Goal: Information Seeking & Learning: Find specific fact

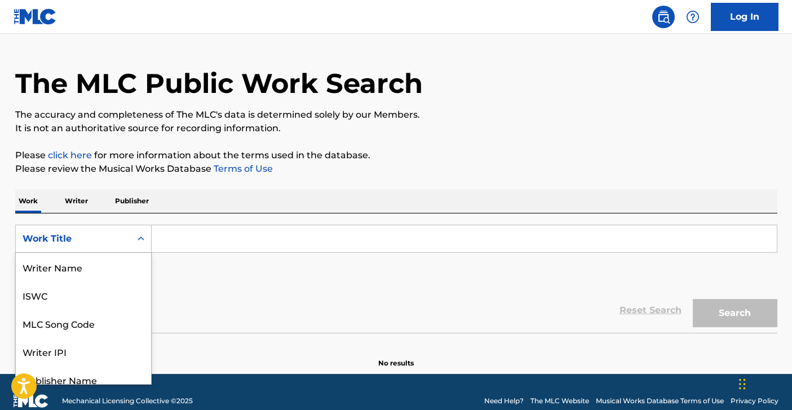
click at [135, 253] on div "Work Title selected, 8 of 8. 8 results available. Use Up and Down to choose opt…" at bounding box center [83, 239] width 136 height 28
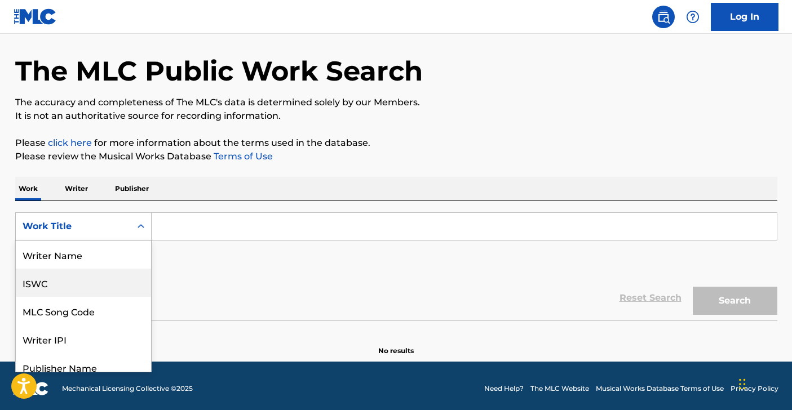
click at [85, 286] on div "ISWC" at bounding box center [83, 283] width 135 height 28
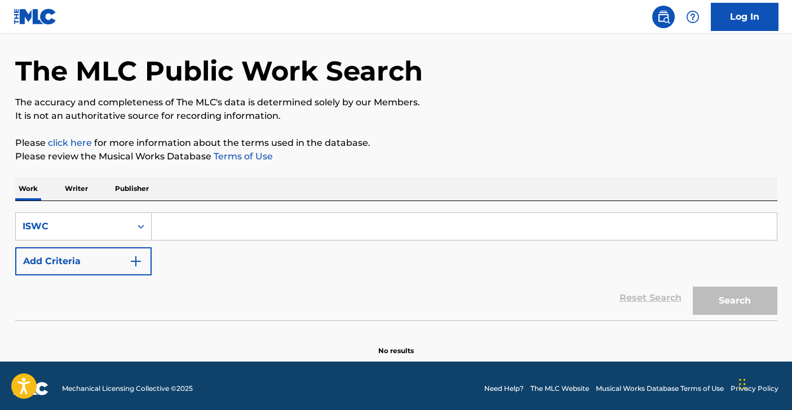
click at [187, 223] on input "Search Form" at bounding box center [464, 226] width 625 height 27
paste input "T3005421450"
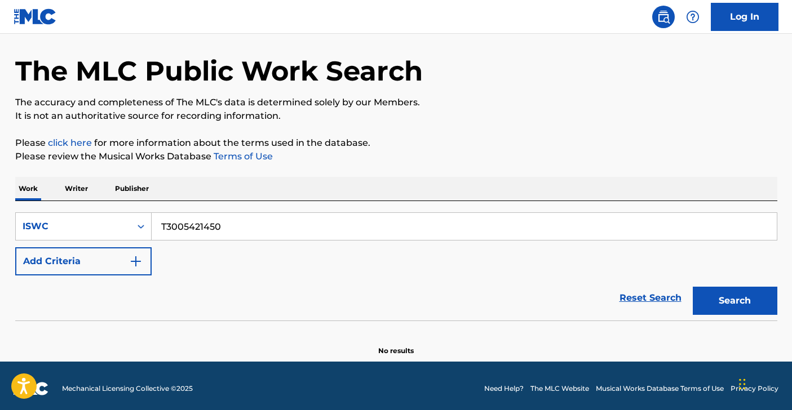
type input "T3005421450"
click at [632, 287] on button "Search" at bounding box center [735, 301] width 85 height 28
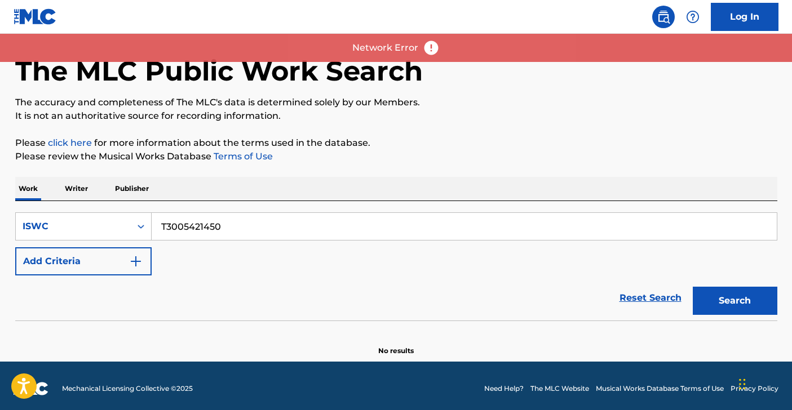
click at [234, 268] on div "SearchWithCriteriad16ca7ff-db60-4bad-b7c0-2e6381c31686 ISWC T3005421450 Add Cri…" at bounding box center [396, 244] width 762 height 63
click at [159, 227] on input "T3005421450" at bounding box center [464, 226] width 625 height 27
click at [632, 287] on button "Search" at bounding box center [735, 301] width 85 height 28
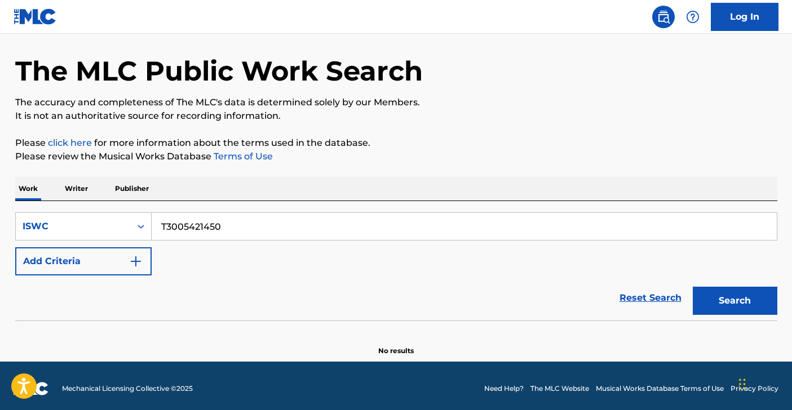
click at [338, 295] on div "Reset Search Search" at bounding box center [396, 298] width 762 height 45
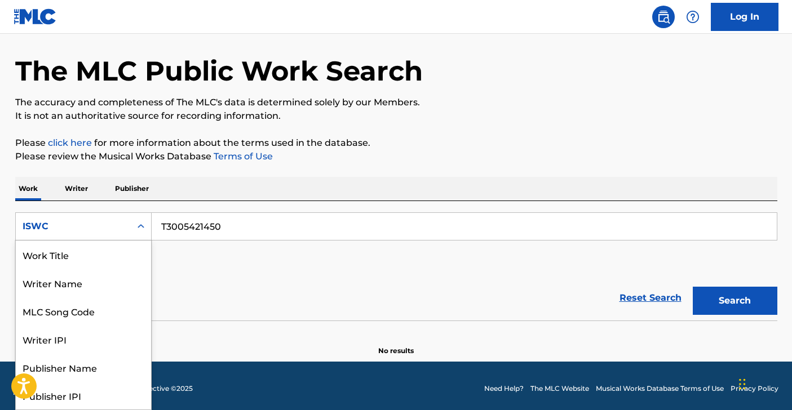
drag, startPoint x: 85, startPoint y: 231, endPoint x: 114, endPoint y: 232, distance: 29.9
click at [85, 231] on div "ISWC" at bounding box center [73, 227] width 101 height 14
click at [87, 263] on div "Work Title" at bounding box center [83, 255] width 135 height 28
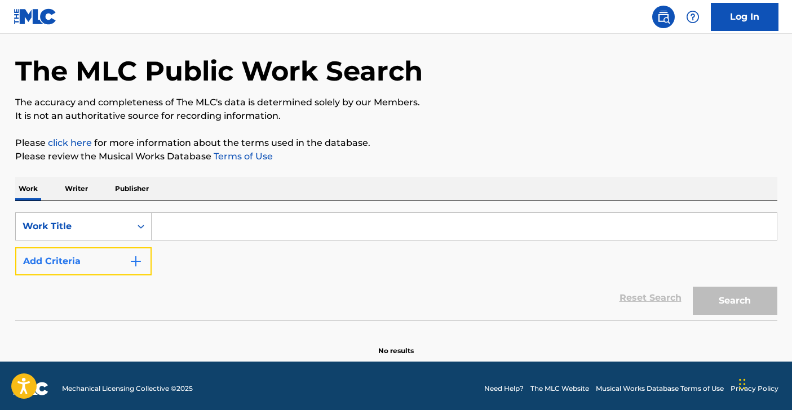
click at [134, 260] on img "Search Form" at bounding box center [136, 262] width 14 height 14
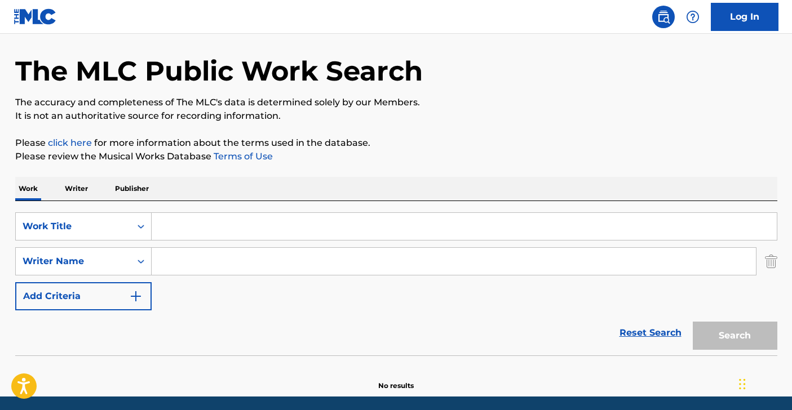
click at [192, 210] on div "SearchWithCriteriae40f76dc-c24f-4077-b3d9-62ab24f90f32 Work Title SearchWithCri…" at bounding box center [396, 278] width 762 height 154
click at [180, 223] on input "Search Form" at bounding box center [464, 226] width 625 height 27
paste input "I GET TO LOVE YOU"
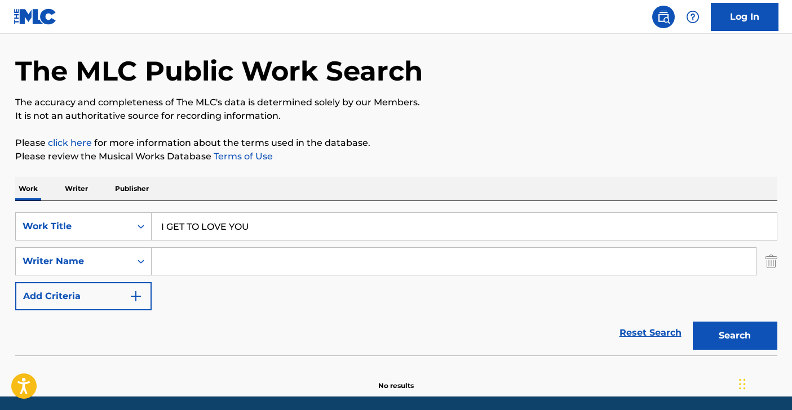
type input "I GET TO LOVE YOU"
click at [210, 273] on input "Search Form" at bounding box center [454, 261] width 604 height 27
click at [253, 258] on input "Search Form" at bounding box center [454, 261] width 604 height 27
paste input "[PERSON_NAME]"
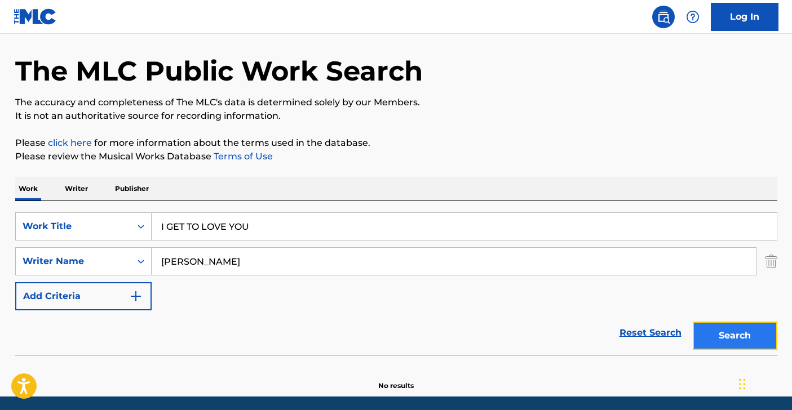
click at [632, 327] on button "Search" at bounding box center [735, 336] width 85 height 28
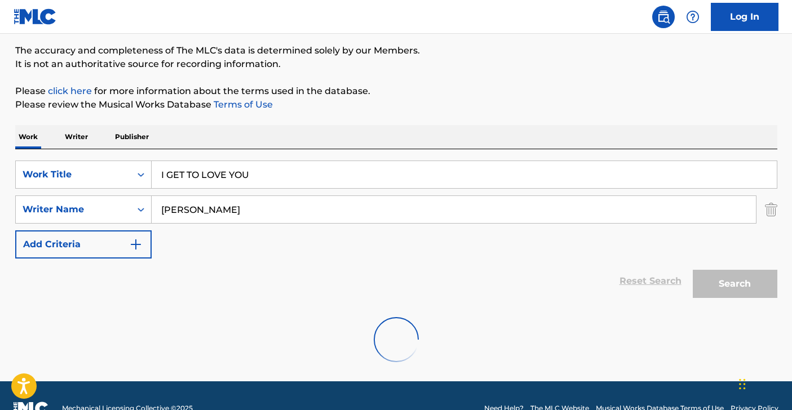
scroll to position [90, 0]
click at [307, 133] on div "Work Writer Publisher" at bounding box center [396, 137] width 762 height 24
click at [450, 113] on div "The MLC Public Work Search The accuracy and completeness of The MLC's data is d…" at bounding box center [396, 174] width 789 height 404
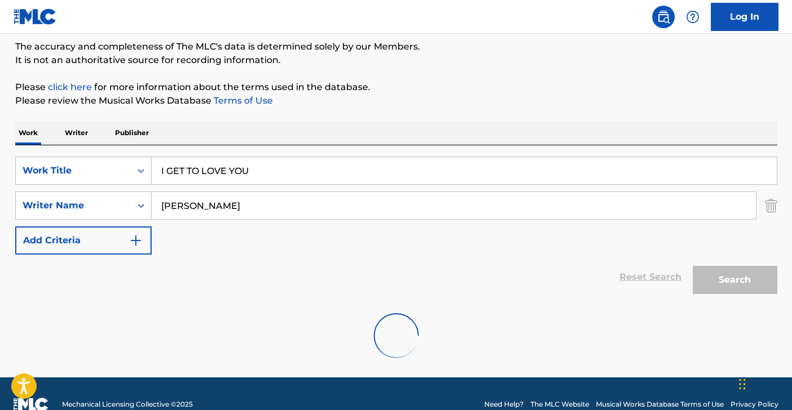
scroll to position [95, 0]
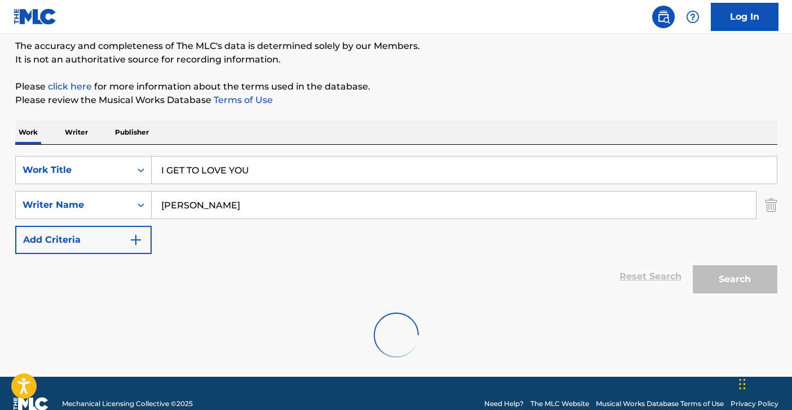
click at [426, 121] on div "Work Writer Publisher" at bounding box center [396, 133] width 762 height 24
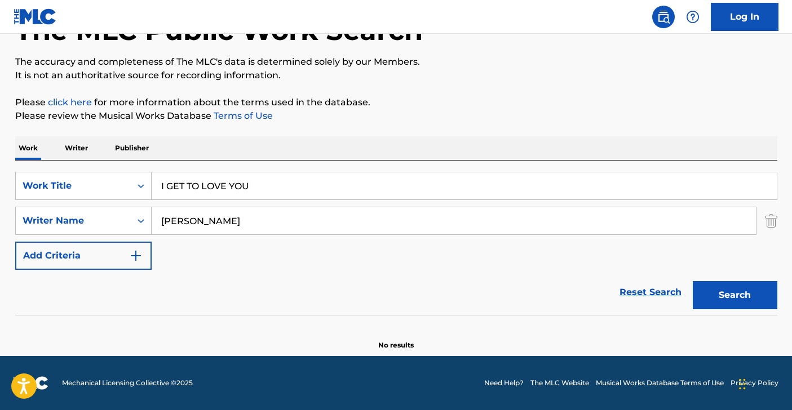
scroll to position [79, 0]
click at [632, 290] on button "Search" at bounding box center [735, 295] width 85 height 28
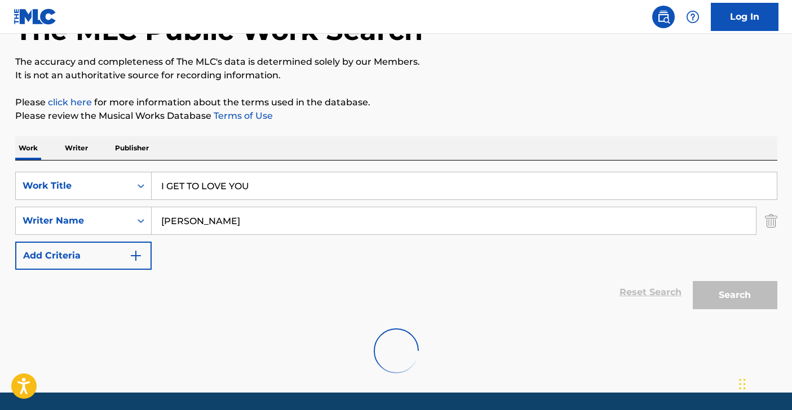
click at [399, 271] on div "Reset Search Search" at bounding box center [396, 292] width 762 height 45
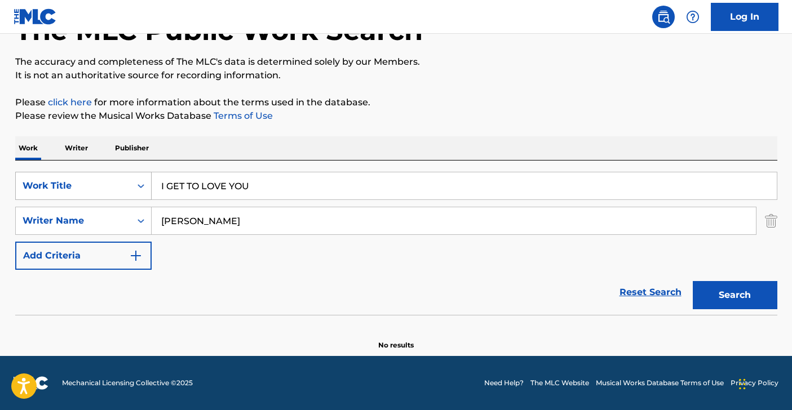
drag, startPoint x: 230, startPoint y: 222, endPoint x: 87, endPoint y: 200, distance: 144.9
click at [87, 200] on div "SearchWithCriteriae40f76dc-c24f-4077-b3d9-62ab24f90f32 Work Title I GET TO LOVE…" at bounding box center [396, 221] width 762 height 98
paste input "[PERSON_NAME]"
click at [632, 281] on button "Search" at bounding box center [735, 295] width 85 height 28
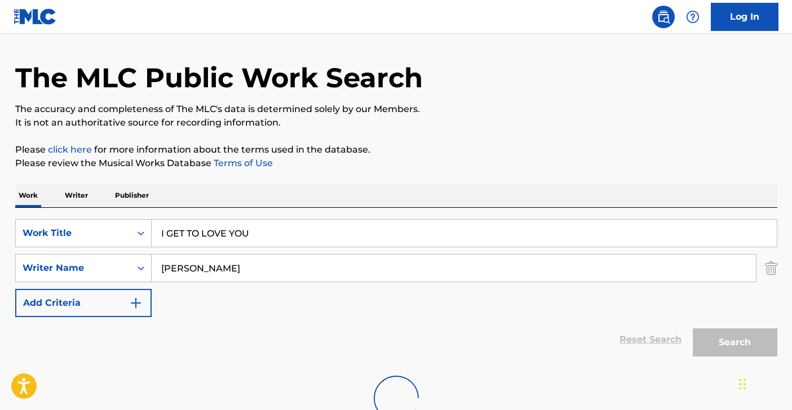
scroll to position [0, 0]
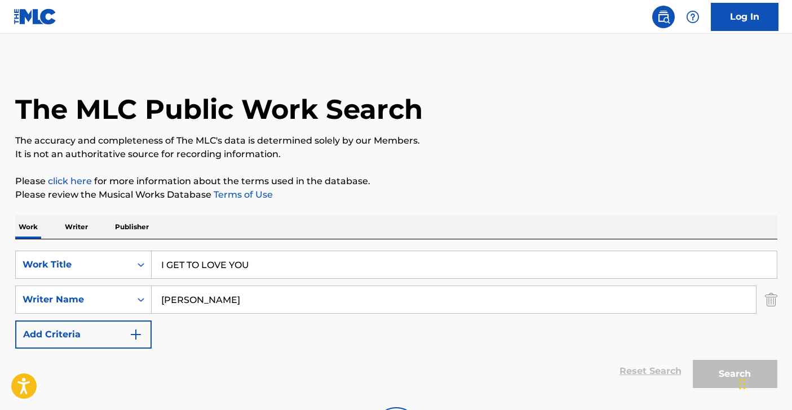
click at [290, 304] on input "[PERSON_NAME]" at bounding box center [454, 299] width 604 height 27
drag, startPoint x: 320, startPoint y: 306, endPoint x: 123, endPoint y: 281, distance: 198.3
click at [123, 281] on div "SearchWithCriteriae40f76dc-c24f-4077-b3d9-62ab24f90f32 Work Title I GET TO LOVE…" at bounding box center [396, 300] width 762 height 98
paste input "[PERSON_NAME]"
type input "[PERSON_NAME]"
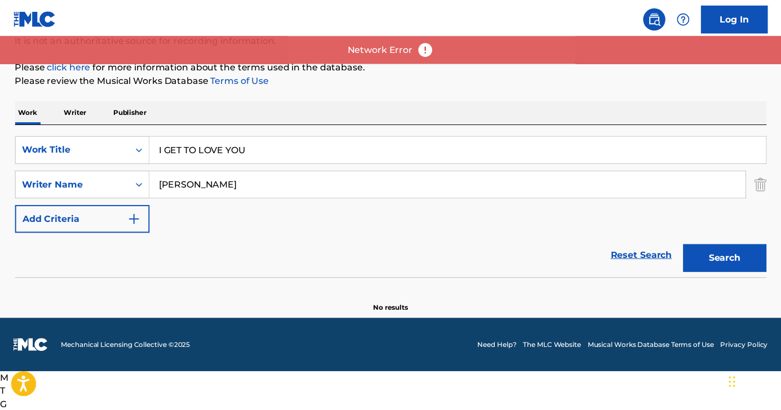
scroll to position [79, 0]
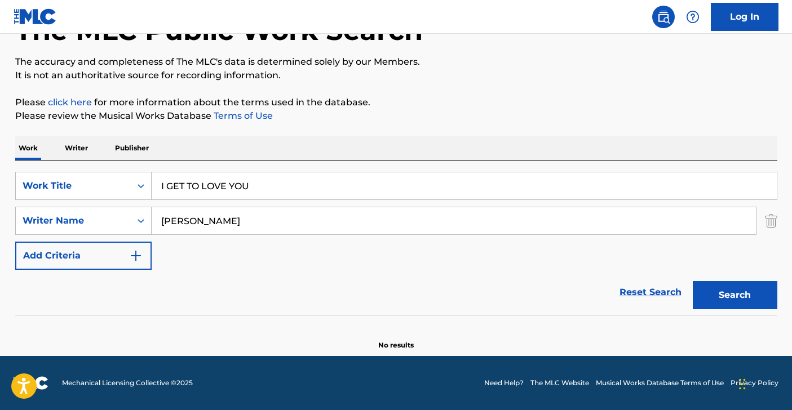
click at [597, 122] on p "Please review the Musical Works Database Terms of Use" at bounding box center [396, 116] width 762 height 14
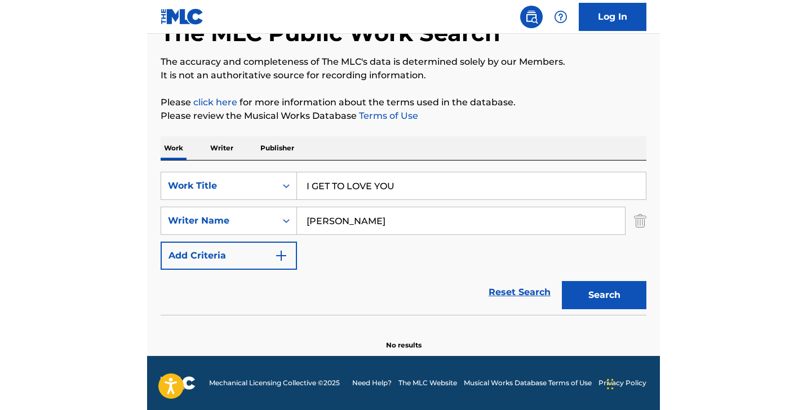
scroll to position [0, 0]
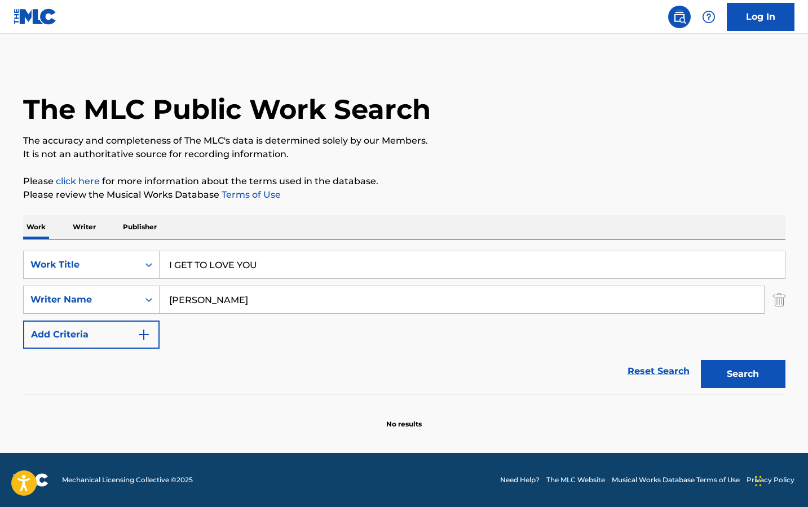
click at [632, 244] on div "SearchWithCriteriae40f76dc-c24f-4077-b3d9-62ab24f90f32 Work Title I GET TO LOVE…" at bounding box center [404, 317] width 762 height 154
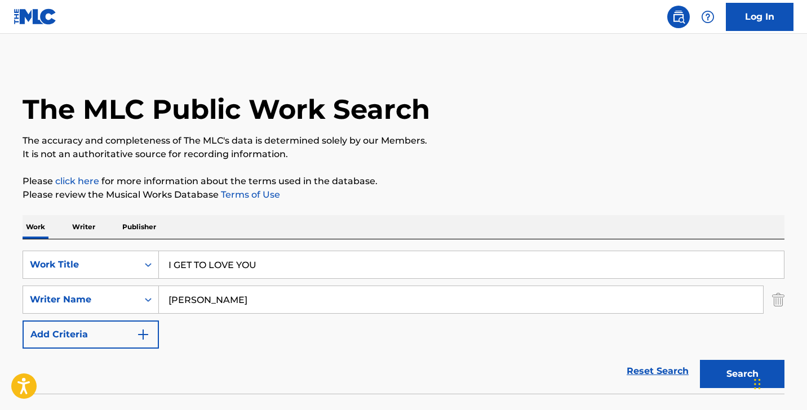
click at [632, 95] on div "The MLC Public Work Search" at bounding box center [404, 103] width 762 height 82
click at [632, 327] on button "Search" at bounding box center [742, 374] width 85 height 28
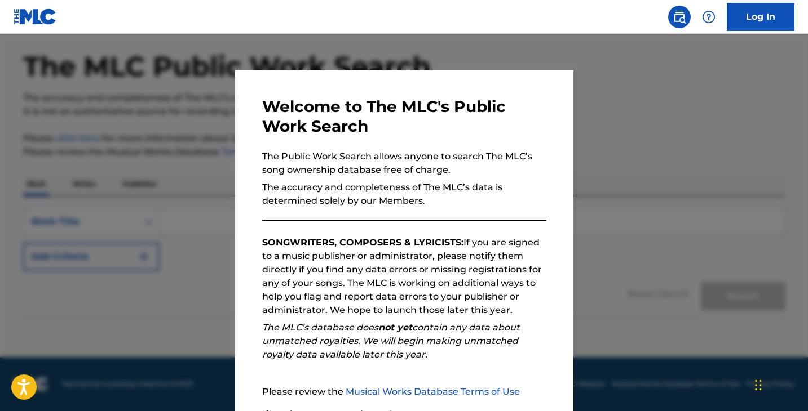
scroll to position [104, 0]
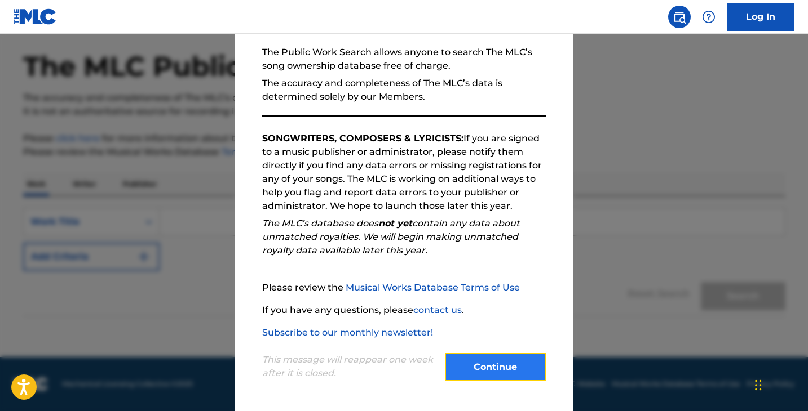
click at [511, 360] on button "Continue" at bounding box center [495, 367] width 101 height 28
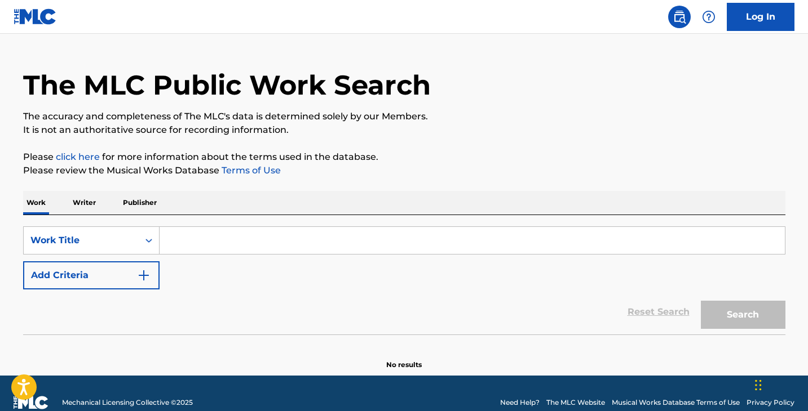
scroll to position [0, 0]
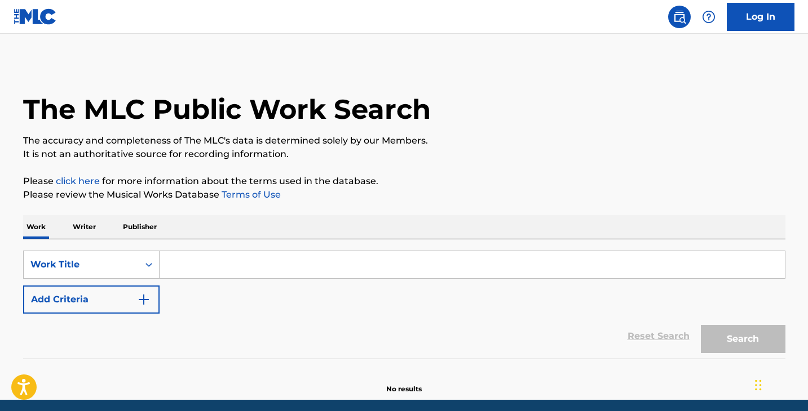
click at [196, 273] on input "Search Form" at bounding box center [472, 264] width 625 height 27
type input "T3258548271"
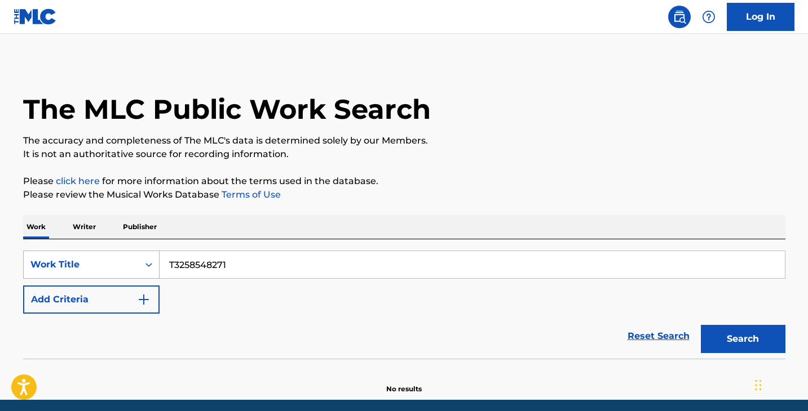
click at [106, 271] on div "Work Title" at bounding box center [91, 265] width 136 height 28
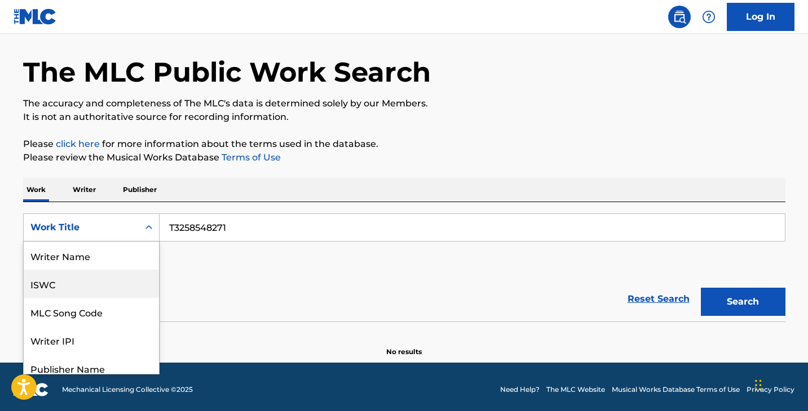
click at [104, 290] on div "ISWC" at bounding box center [91, 284] width 135 height 28
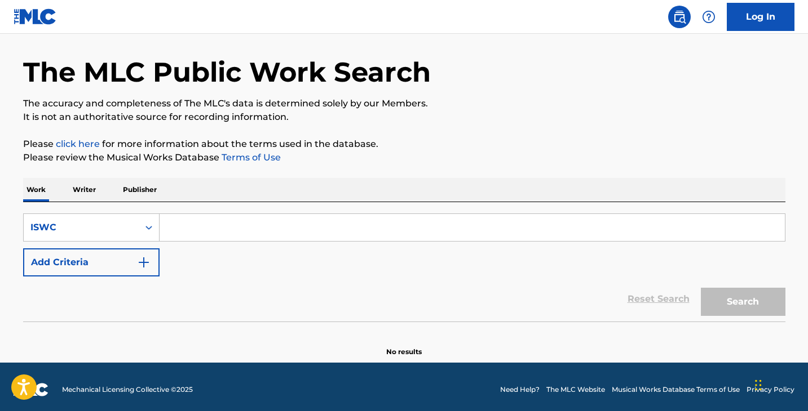
click at [219, 236] on input "Search Form" at bounding box center [472, 227] width 625 height 27
type input "T3258548271"
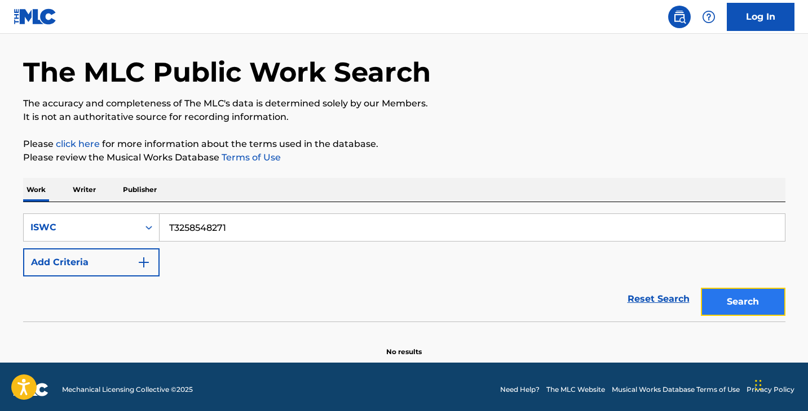
click at [729, 306] on button "Search" at bounding box center [743, 302] width 85 height 28
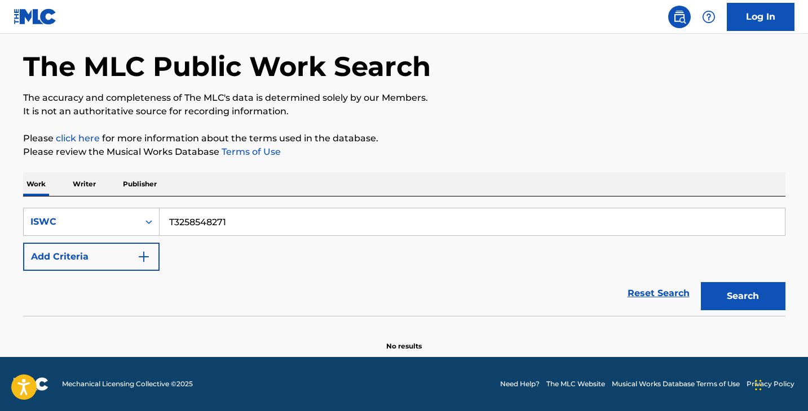
scroll to position [43, 0]
click at [528, 303] on div "Reset Search Search" at bounding box center [404, 293] width 762 height 45
click at [279, 228] on input "T3258548271" at bounding box center [472, 222] width 625 height 27
drag, startPoint x: 268, startPoint y: 224, endPoint x: 112, endPoint y: 201, distance: 157.8
click at [107, 205] on div "SearchWithCriteria4be63861-8b7a-4c5e-a0cb-e4db997f8504 ISWC T3258548271 Add Cri…" at bounding box center [404, 256] width 762 height 119
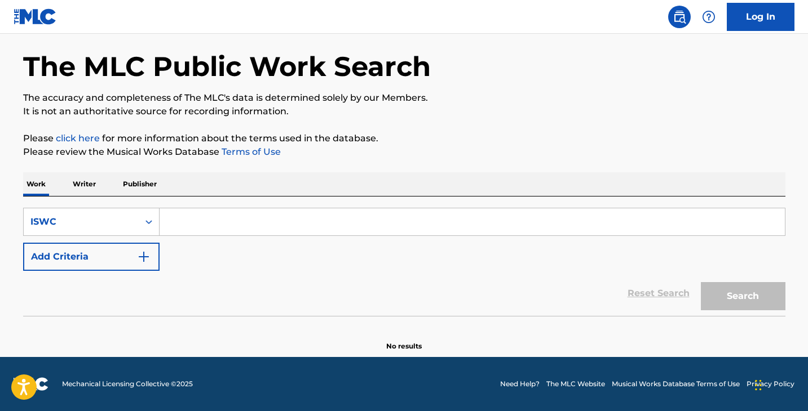
click at [202, 219] on input "Search Form" at bounding box center [472, 222] width 625 height 27
type input "HAPPY BIRTHDAY"
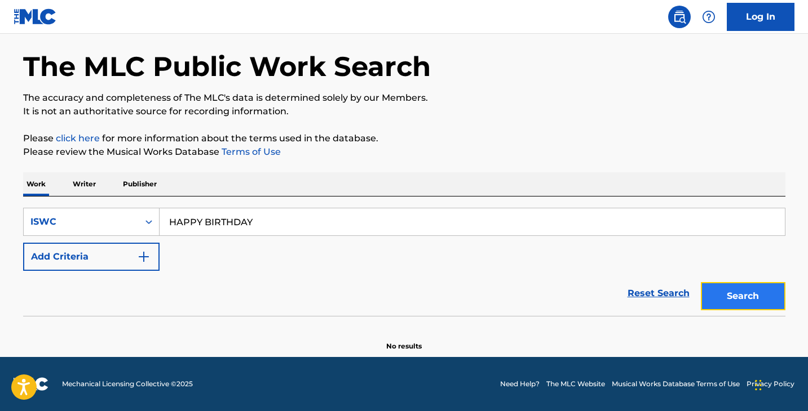
click at [765, 300] on button "Search" at bounding box center [743, 296] width 85 height 28
click at [142, 217] on div "Search Form" at bounding box center [149, 222] width 20 height 20
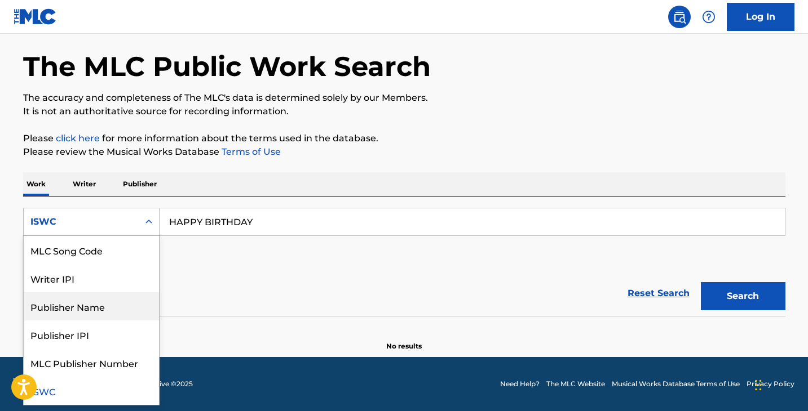
scroll to position [0, 0]
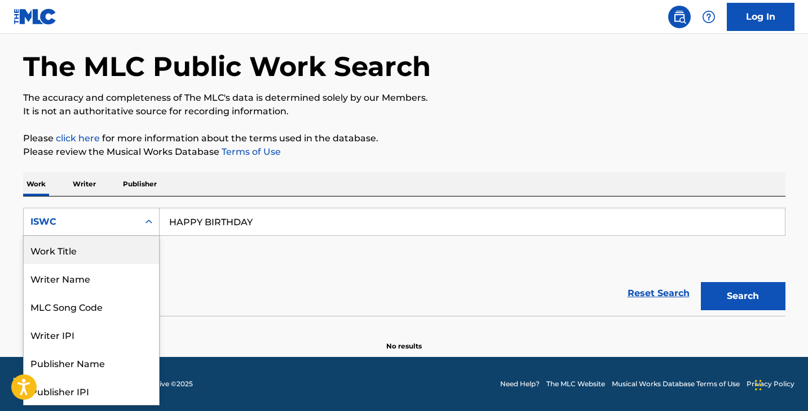
click at [108, 253] on div "Work Title" at bounding box center [91, 250] width 135 height 28
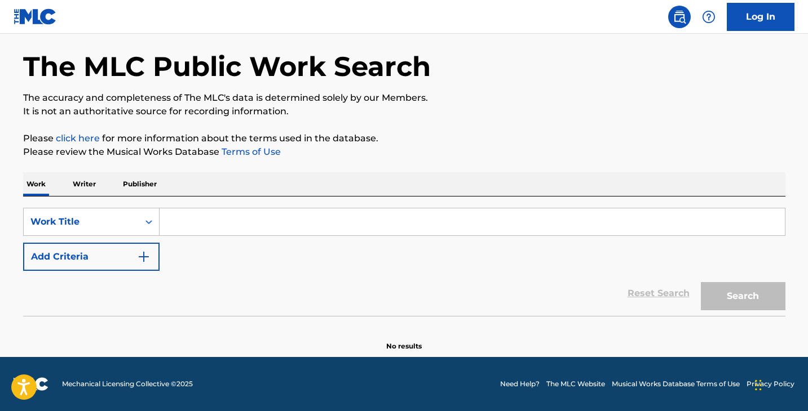
click at [358, 227] on input "Search Form" at bounding box center [472, 222] width 625 height 27
type input "RESPECTFULLY"
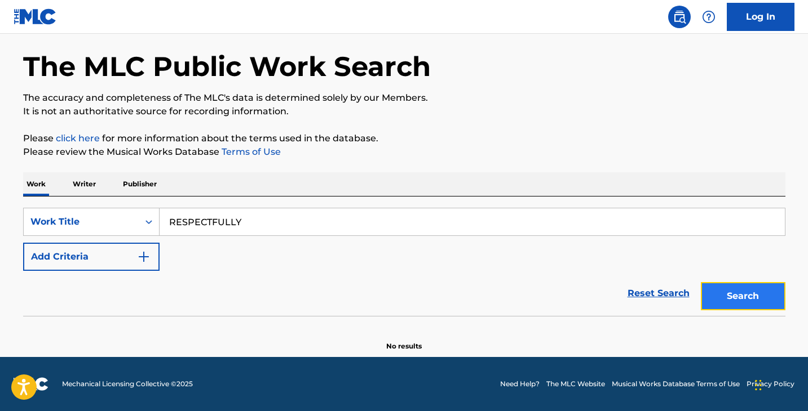
click at [747, 289] on button "Search" at bounding box center [743, 296] width 85 height 28
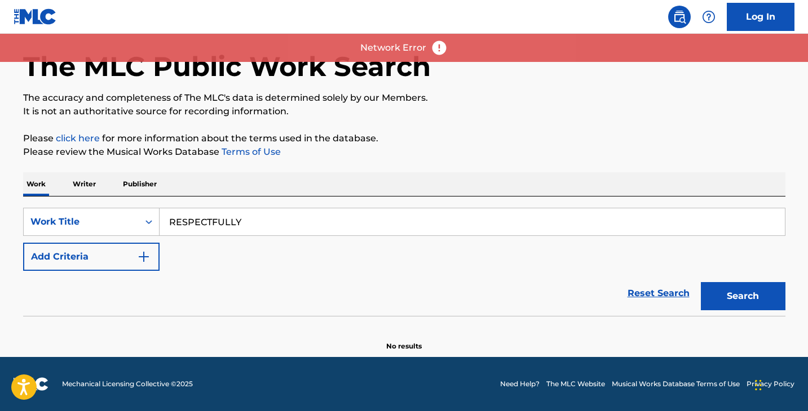
click at [449, 134] on p "Please click here for more information about the terms used in the database." at bounding box center [404, 139] width 762 height 14
click at [514, 73] on div "The MLC Public Work Search" at bounding box center [404, 60] width 762 height 82
click at [223, 24] on nav "Log In" at bounding box center [404, 17] width 808 height 34
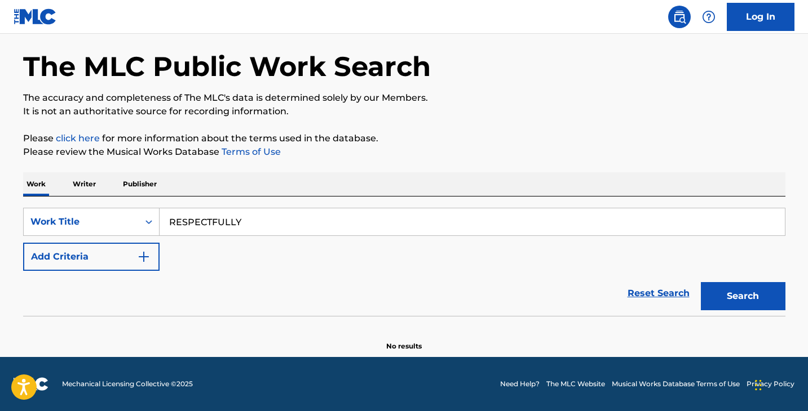
click at [578, 382] on link "The MLC Website" at bounding box center [575, 384] width 59 height 10
